Goal: Information Seeking & Learning: Learn about a topic

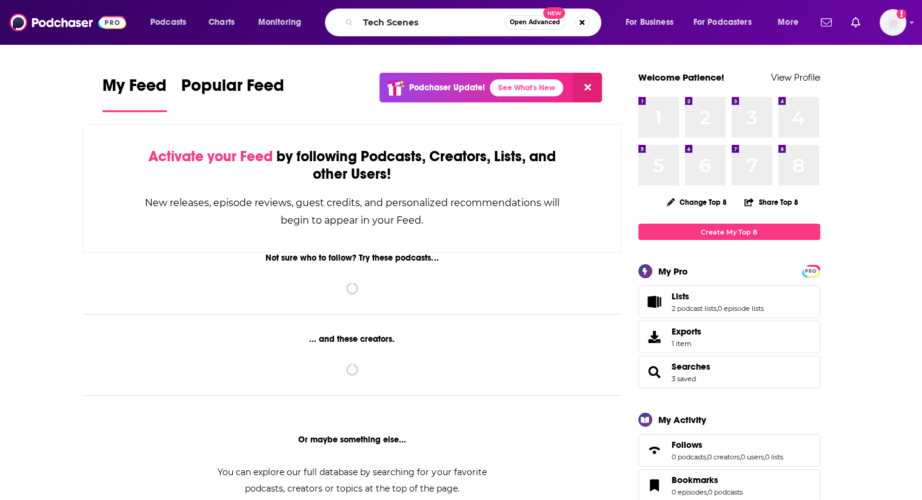
type input "Tech Scenes"
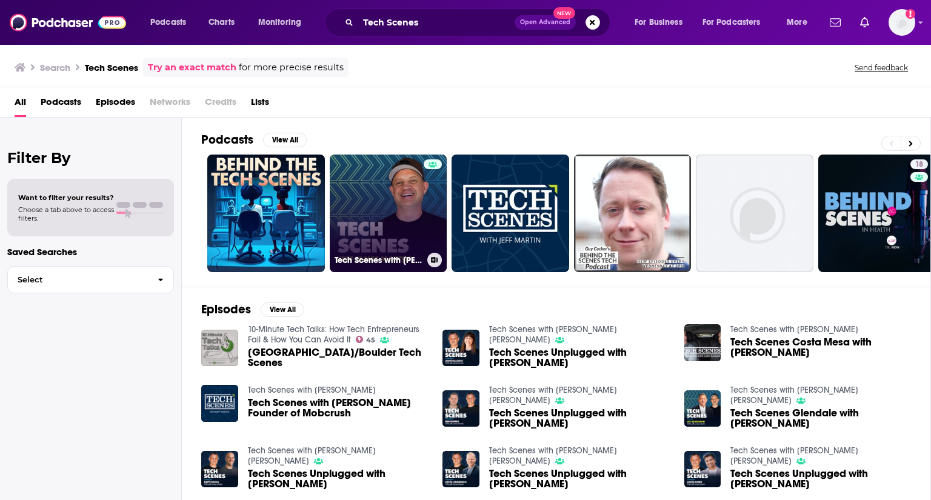
click at [392, 208] on link "Tech Scenes with [PERSON_NAME] [PERSON_NAME]" at bounding box center [389, 214] width 118 height 118
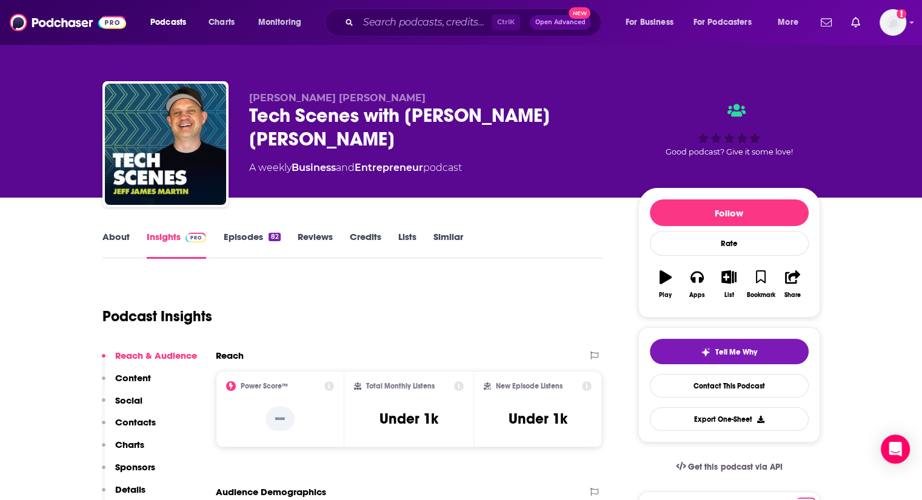
click at [125, 236] on link "About" at bounding box center [115, 245] width 27 height 28
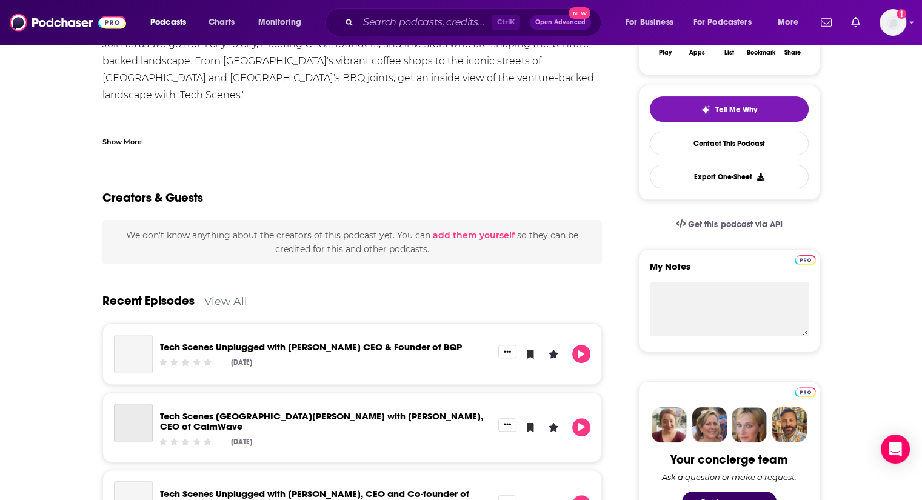
scroll to position [61, 0]
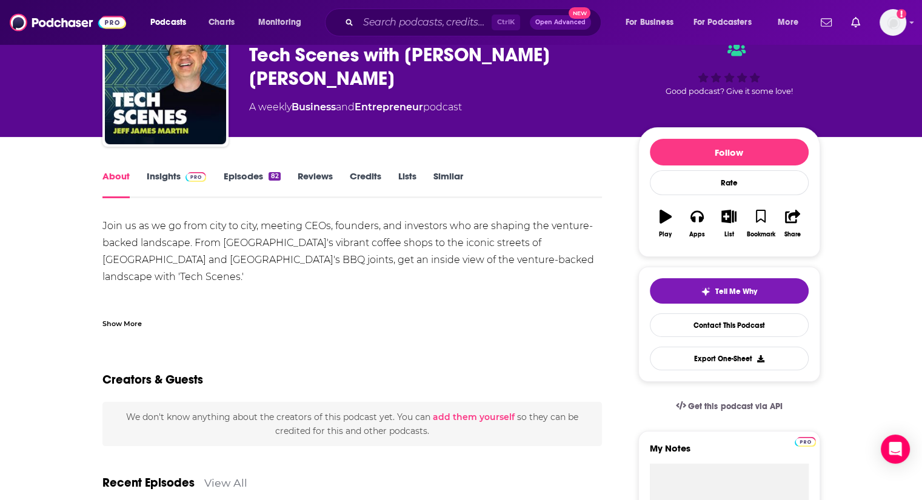
click at [156, 182] on link "Insights" at bounding box center [177, 184] width 60 height 28
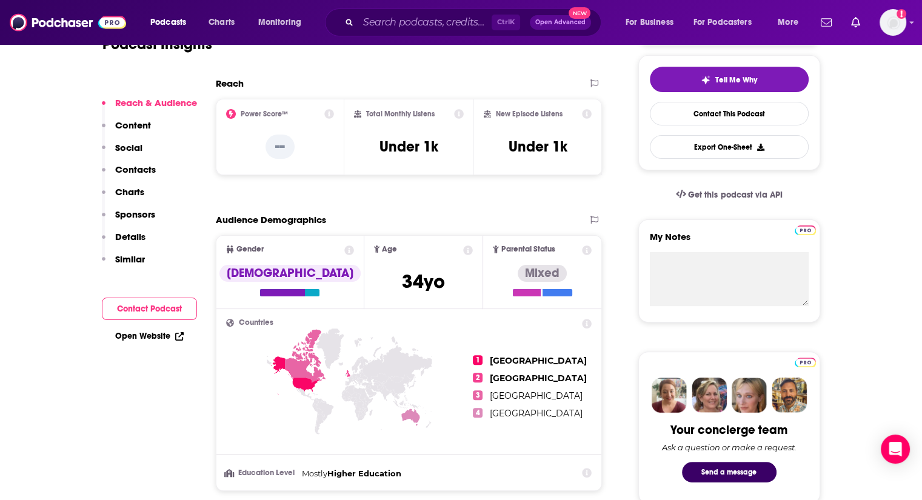
scroll to position [303, 0]
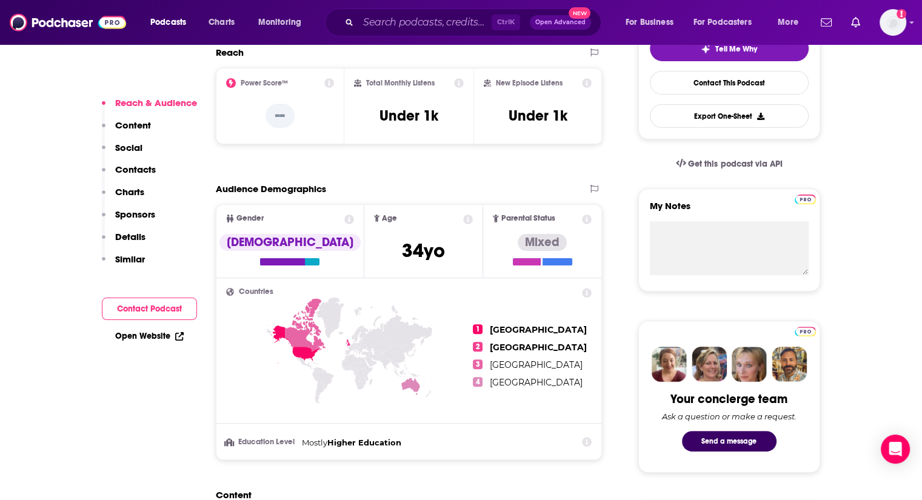
click at [133, 338] on link "Open Website" at bounding box center [149, 336] width 69 height 10
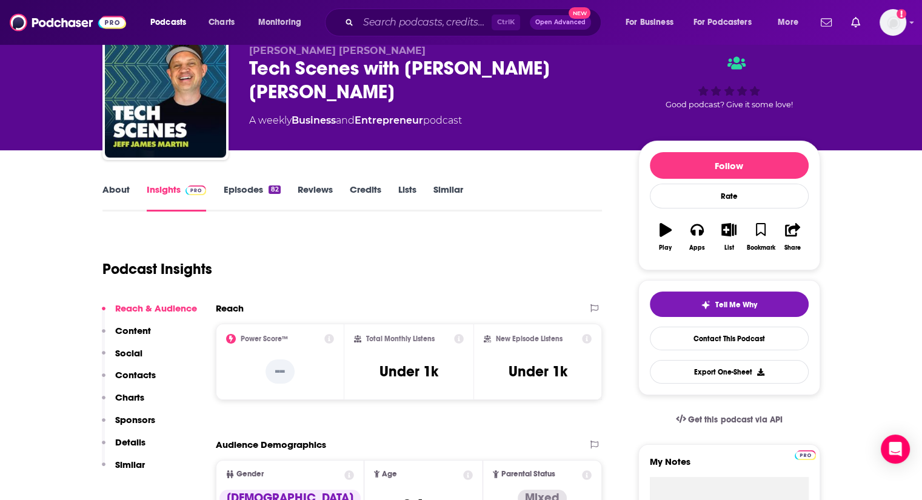
scroll to position [0, 0]
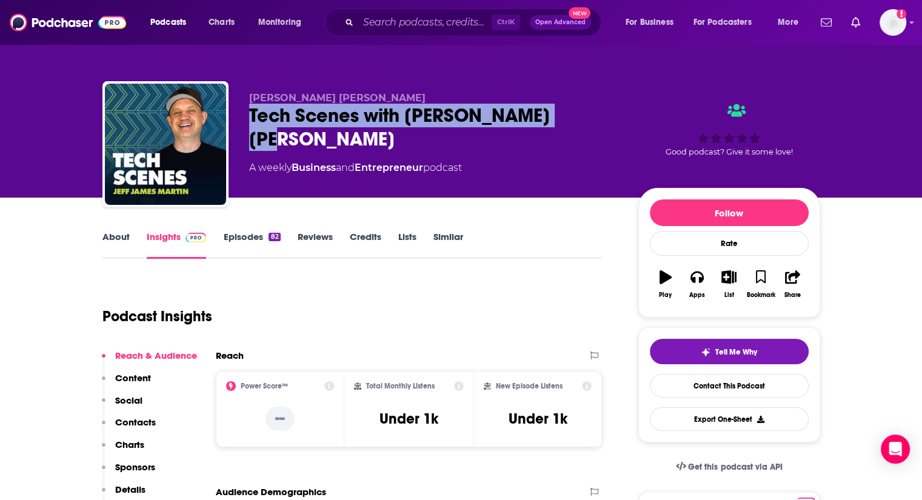
drag, startPoint x: 348, startPoint y: 118, endPoint x: 251, endPoint y: 113, distance: 97.1
click at [251, 113] on div "Tech Scenes with [PERSON_NAME] [PERSON_NAME]" at bounding box center [434, 127] width 370 height 47
